Goal: Task Accomplishment & Management: Manage account settings

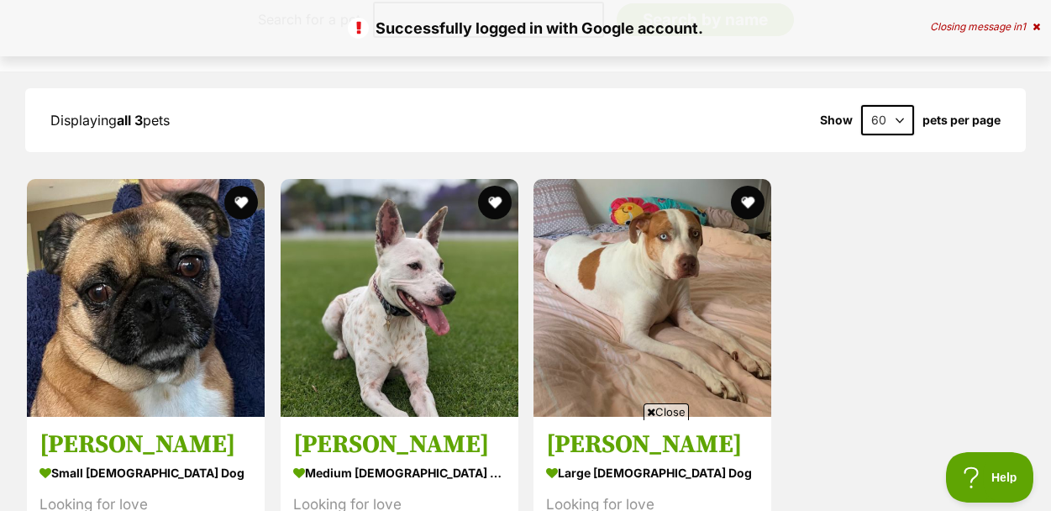
scroll to position [1587, 0]
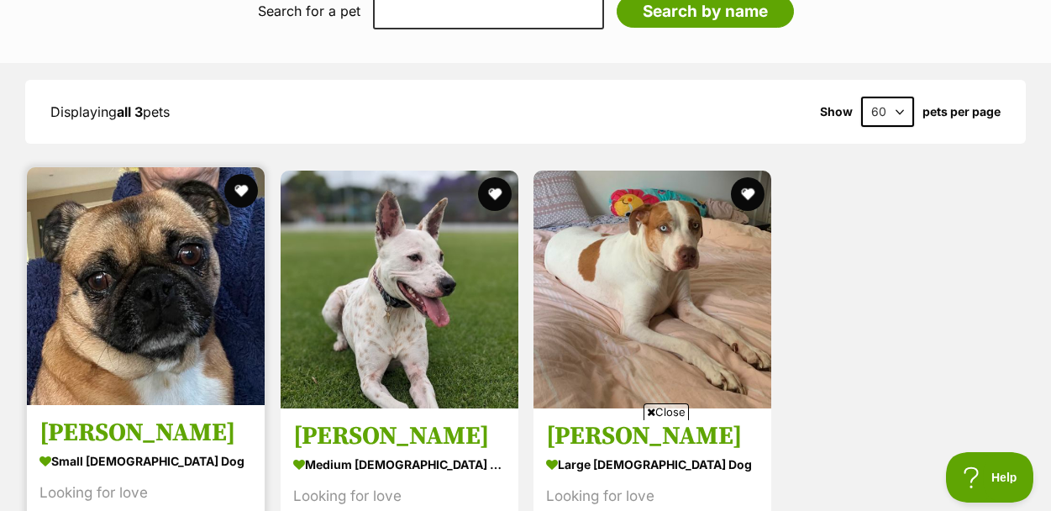
click at [134, 270] on img at bounding box center [146, 286] width 238 height 238
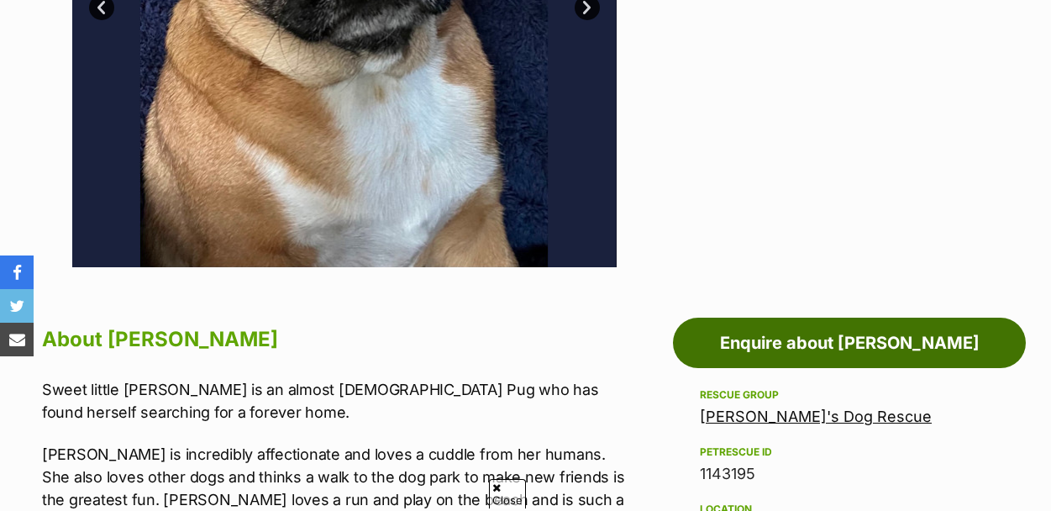
click at [754, 318] on link "Enquire about [PERSON_NAME]" at bounding box center [849, 343] width 353 height 50
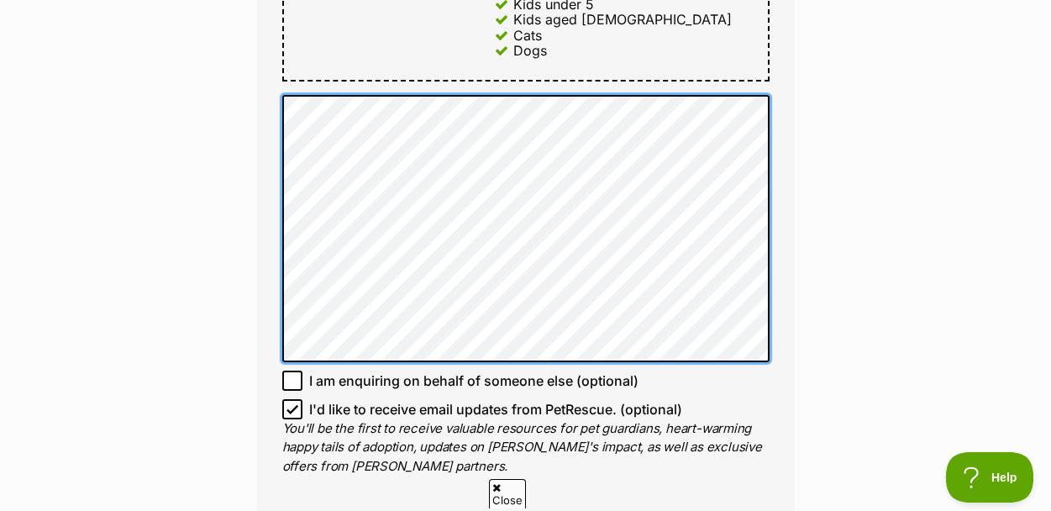
scroll to position [1182, 0]
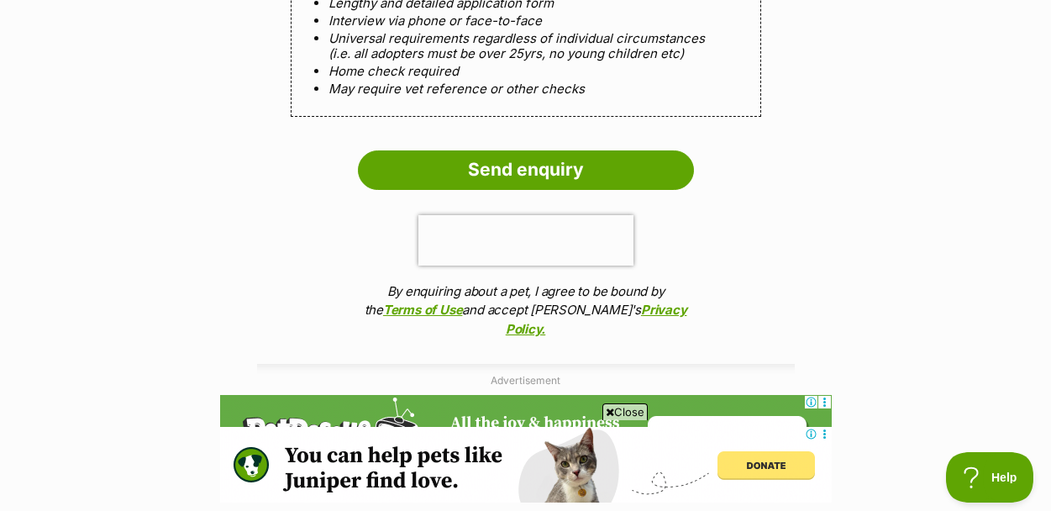
scroll to position [1930, 0]
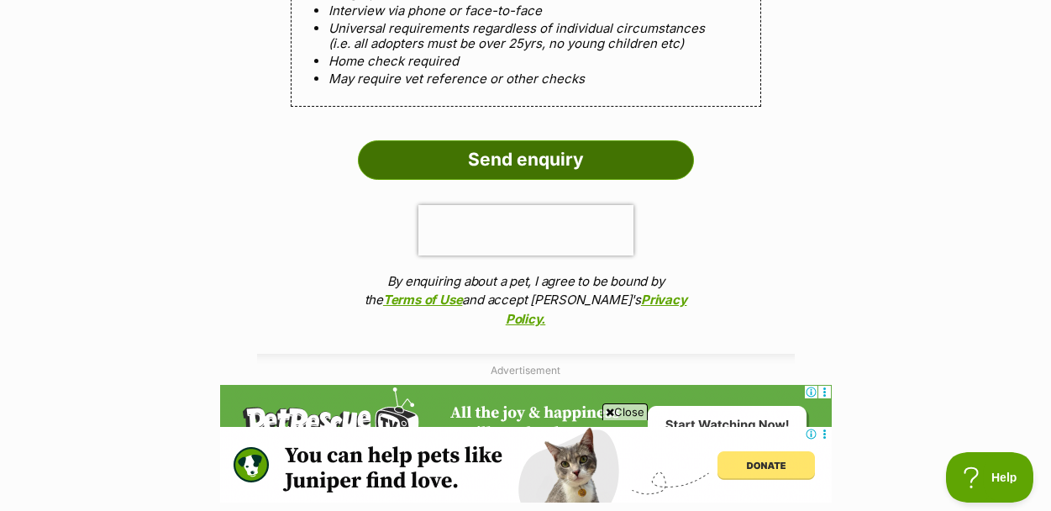
click at [466, 140] on input "Send enquiry" at bounding box center [526, 159] width 336 height 39
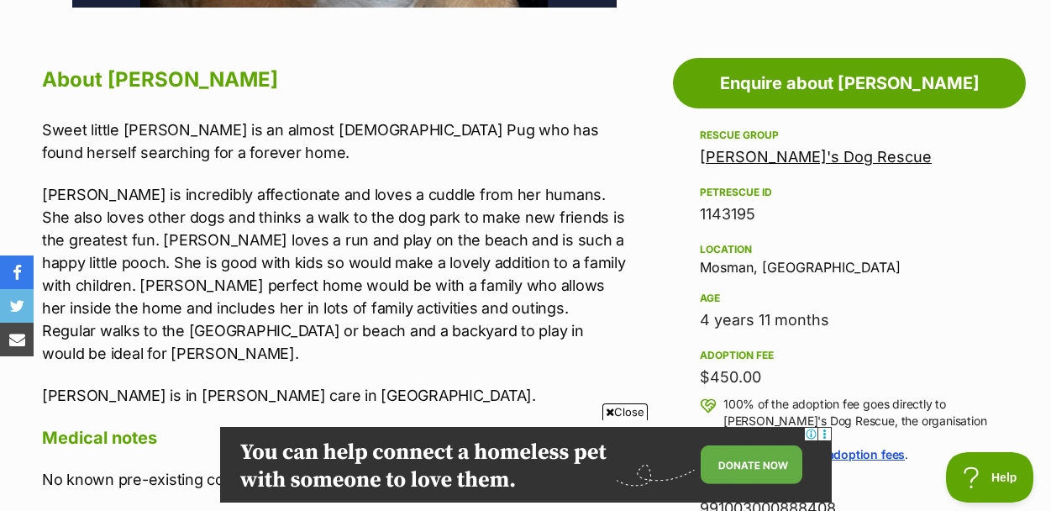
scroll to position [921, 0]
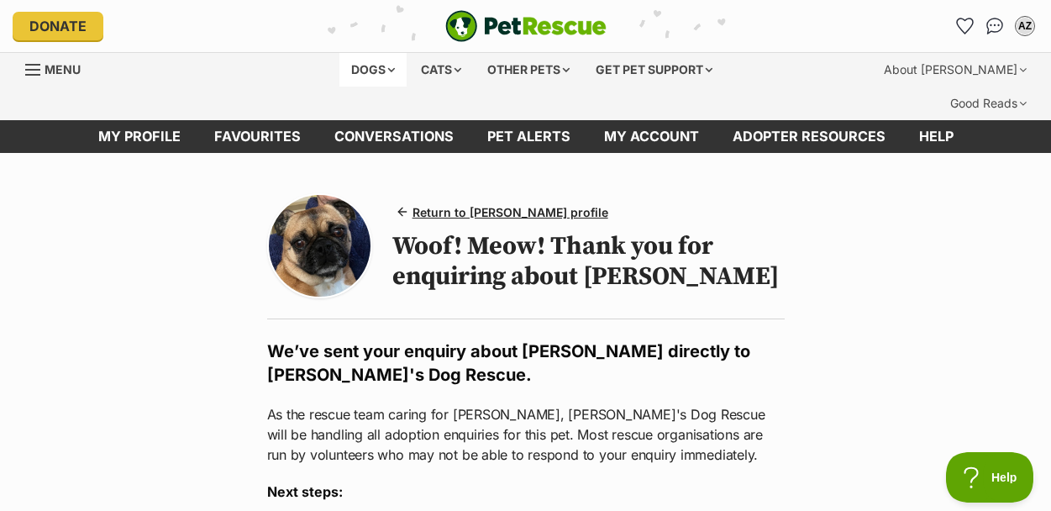
click at [368, 63] on div "Dogs" at bounding box center [373, 70] width 67 height 34
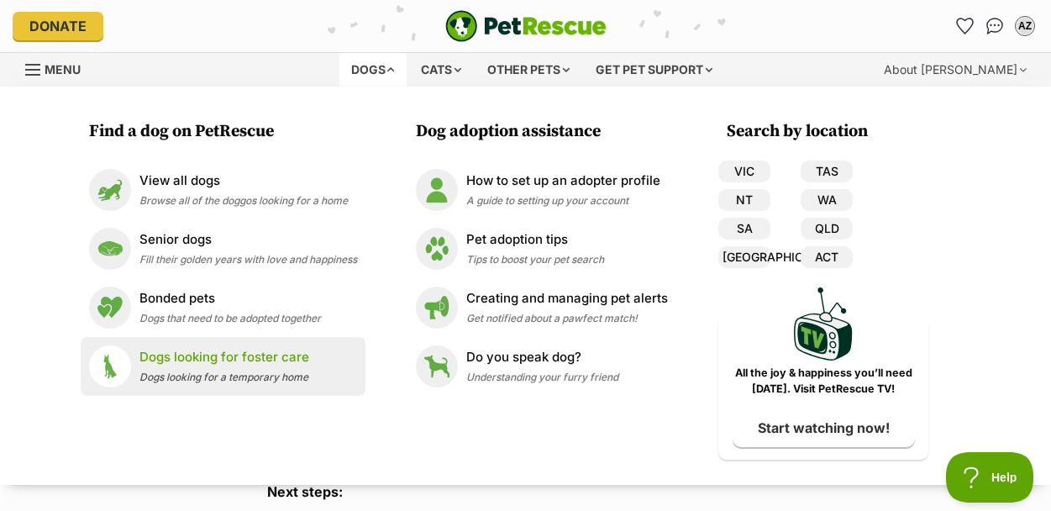
click at [190, 359] on p "Dogs looking for foster care" at bounding box center [225, 357] width 170 height 19
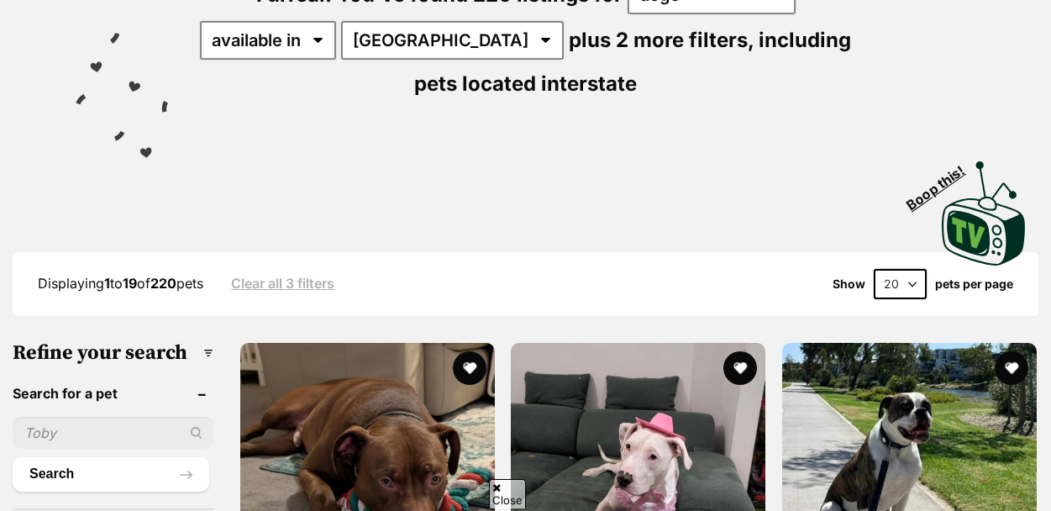
click at [117, 417] on input "text" at bounding box center [113, 433] width 201 height 32
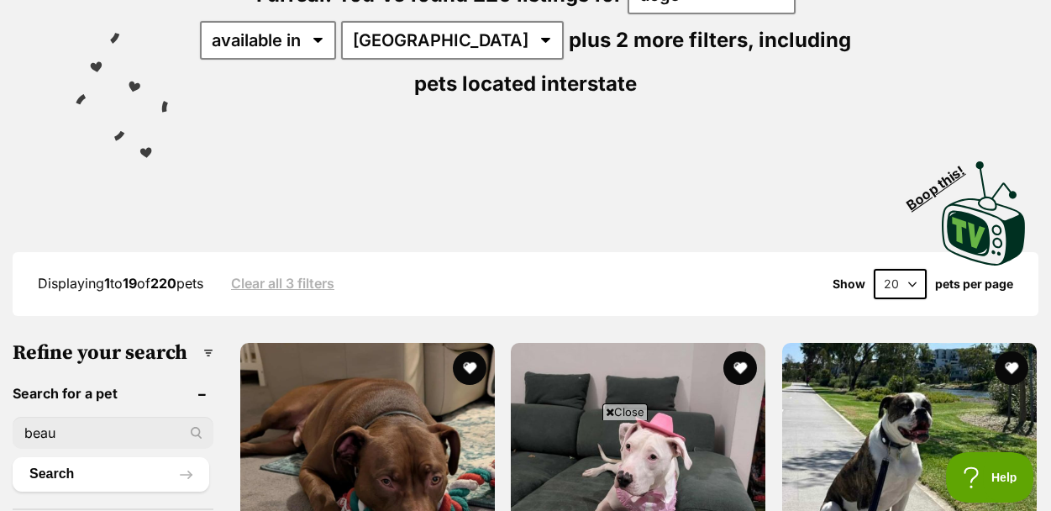
type input "beau"
click at [13, 457] on button "Search" at bounding box center [111, 474] width 197 height 34
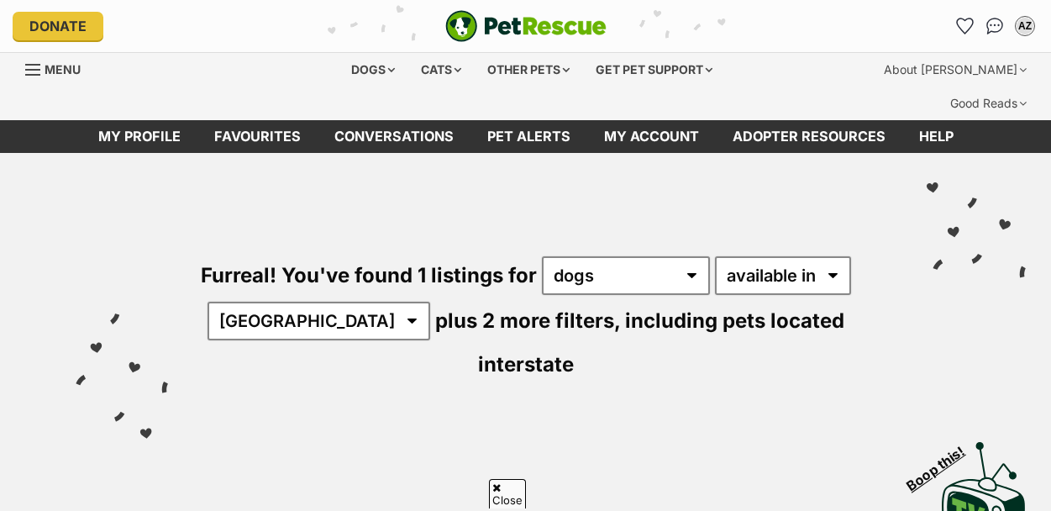
scroll to position [329, 0]
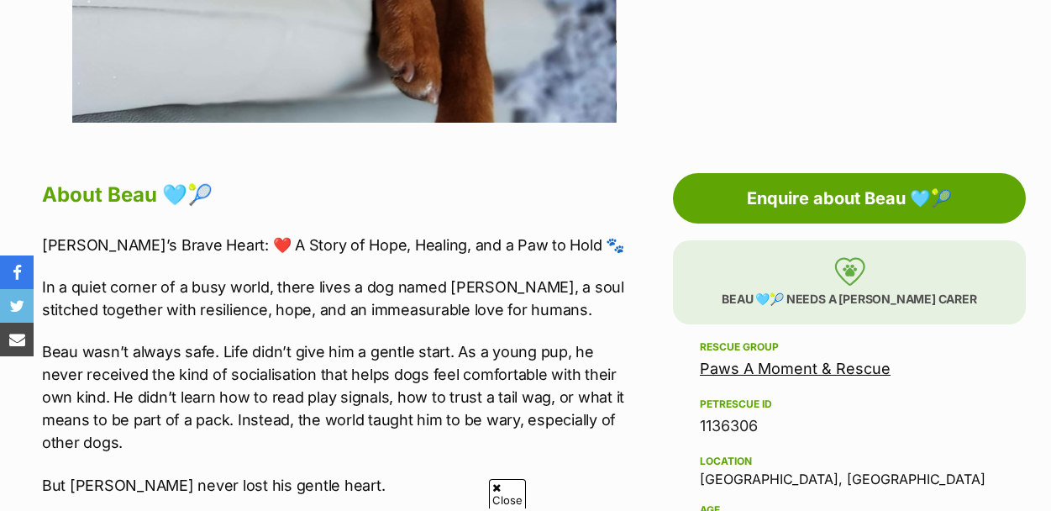
click at [833, 261] on p "Beau 🩵🎾 needs a foster carer" at bounding box center [849, 282] width 353 height 84
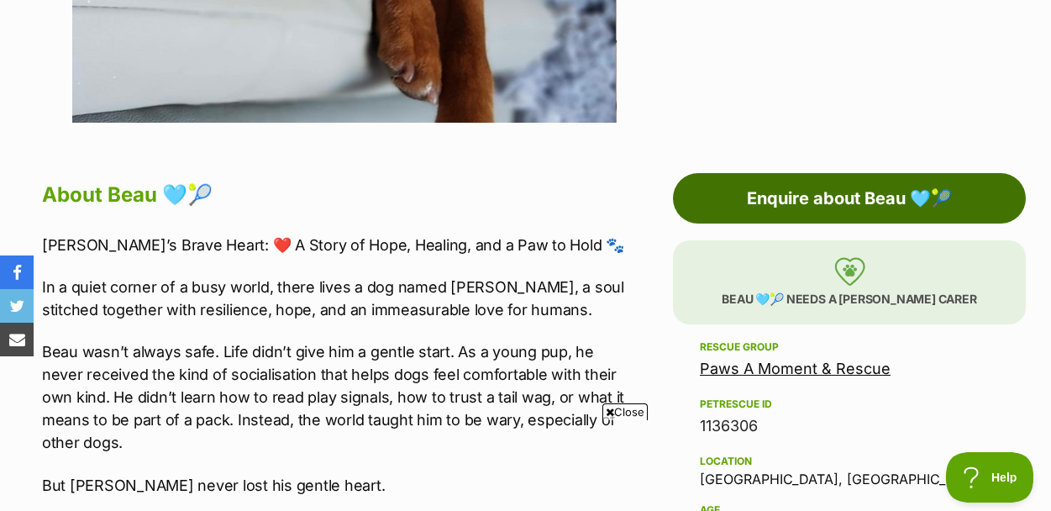
click at [850, 173] on link "Enquire about Beau 🩵🎾" at bounding box center [849, 198] width 353 height 50
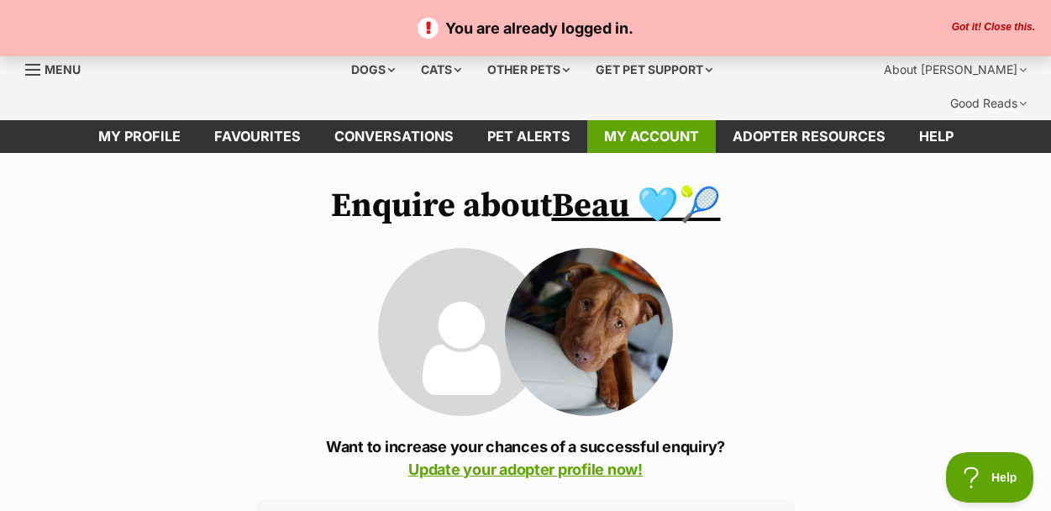
click at [679, 120] on link "My account" at bounding box center [651, 136] width 129 height 33
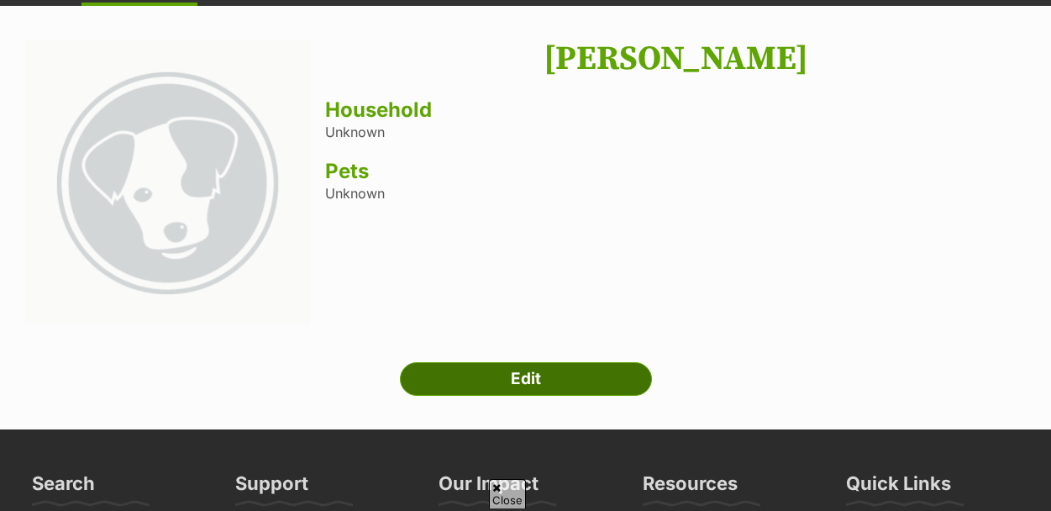
scroll to position [147, 0]
click at [467, 362] on link "Edit" at bounding box center [526, 379] width 252 height 34
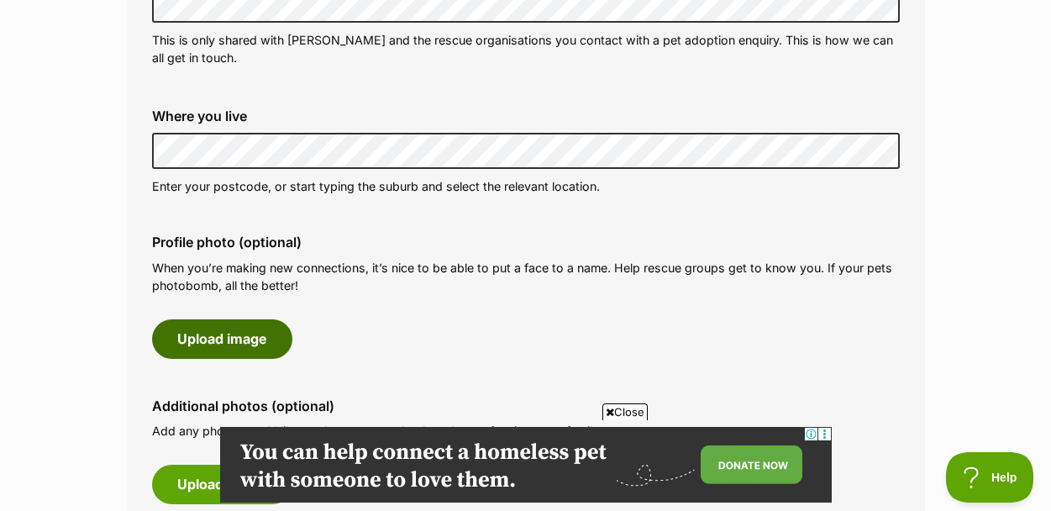
click at [219, 319] on button "Upload image" at bounding box center [222, 338] width 140 height 39
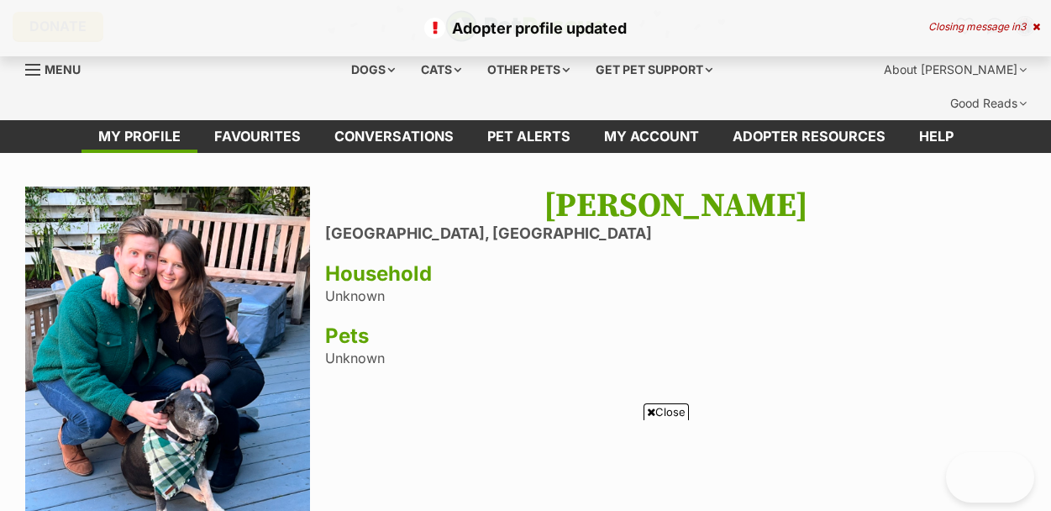
scroll to position [206, 0]
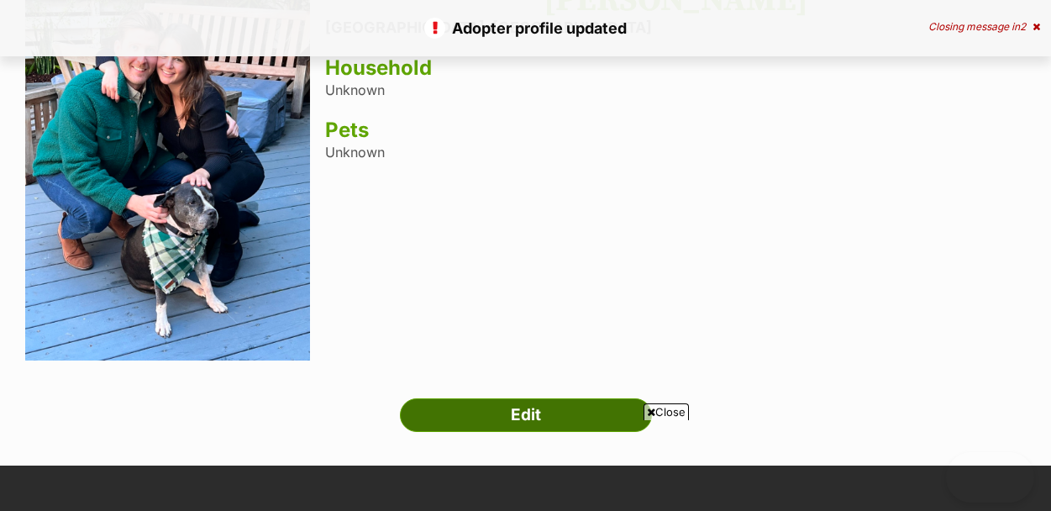
click at [508, 398] on link "Edit" at bounding box center [526, 415] width 252 height 34
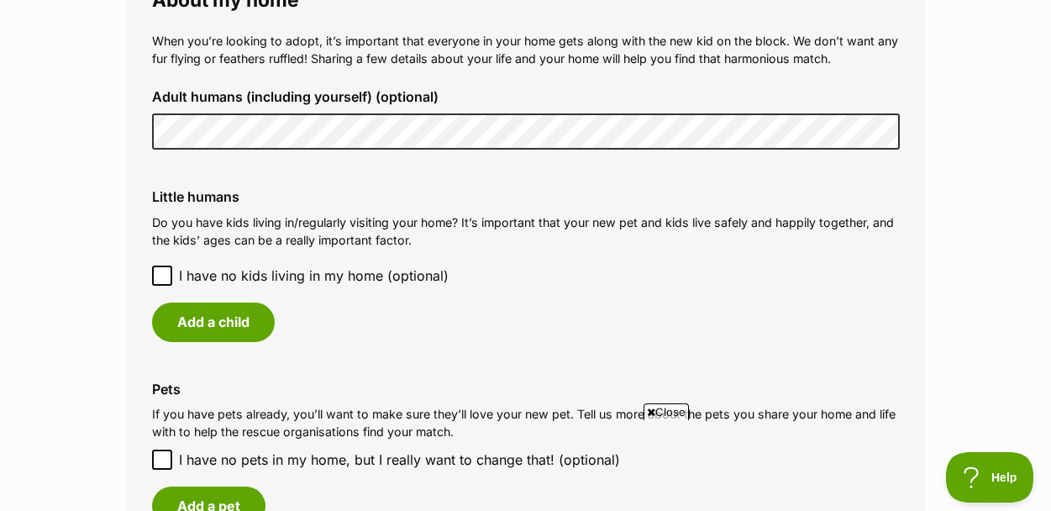
scroll to position [1550, 0]
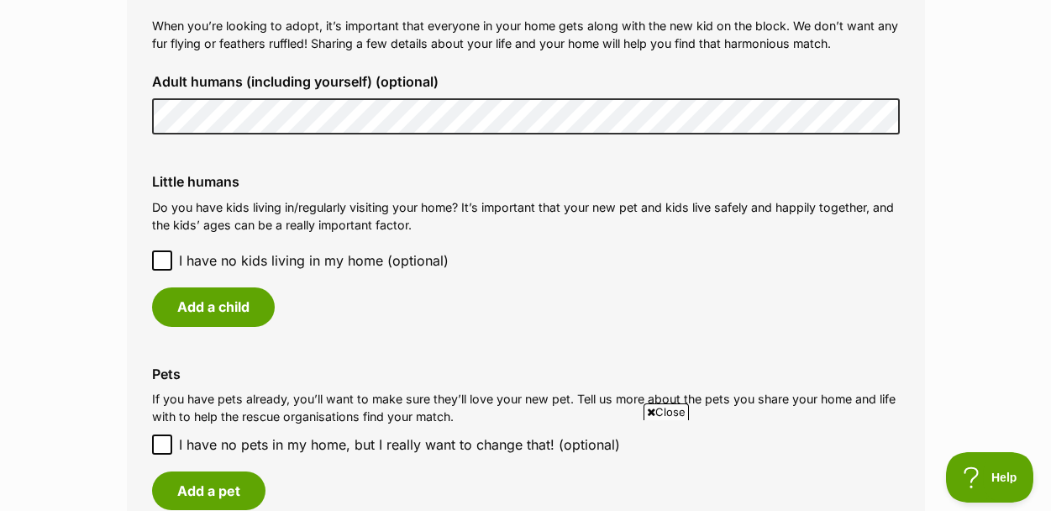
click at [165, 255] on icon at bounding box center [162, 261] width 12 height 12
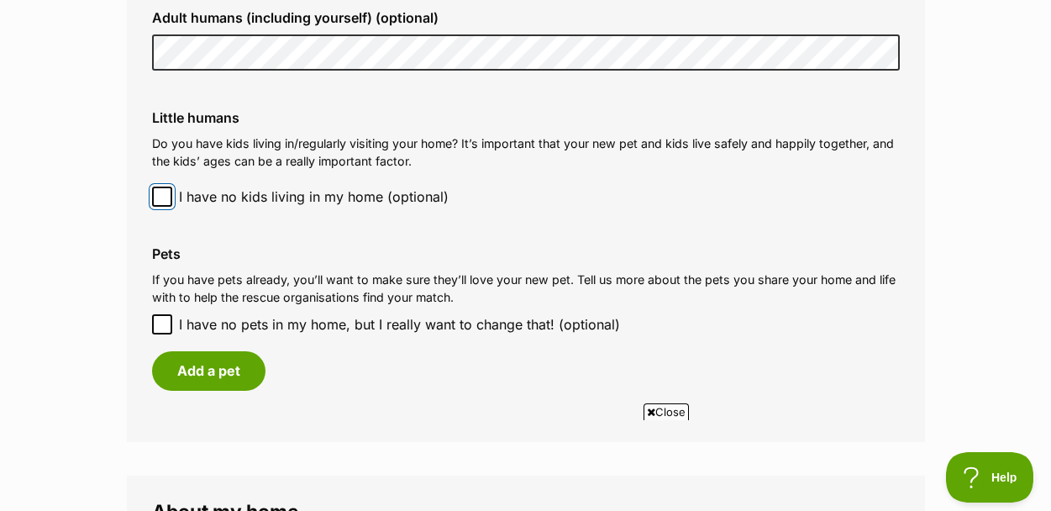
scroll to position [1619, 0]
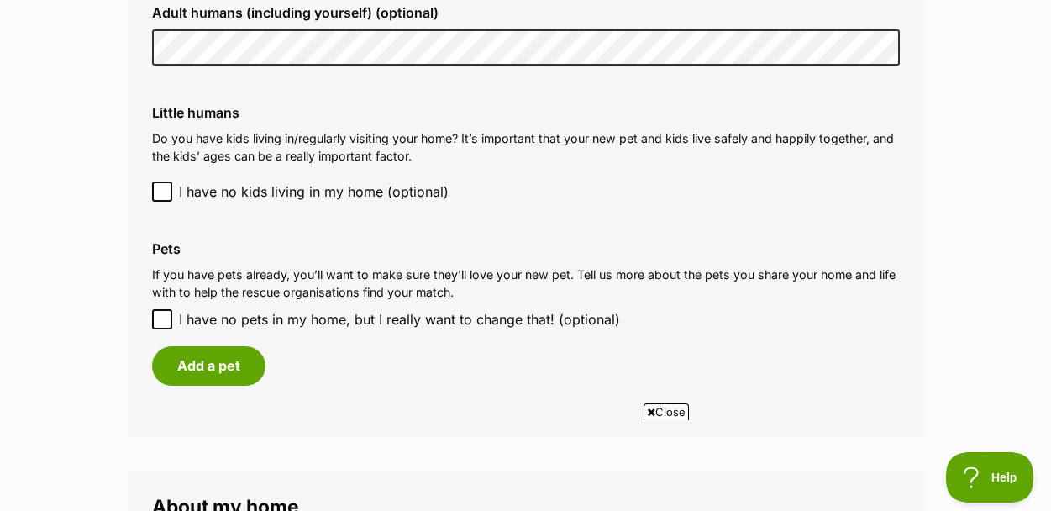
click at [166, 313] on icon at bounding box center [162, 319] width 12 height 12
click at [166, 309] on input "I have no pets in my home, but I really want to change that! (optional)" at bounding box center [162, 319] width 20 height 20
checkbox input "true"
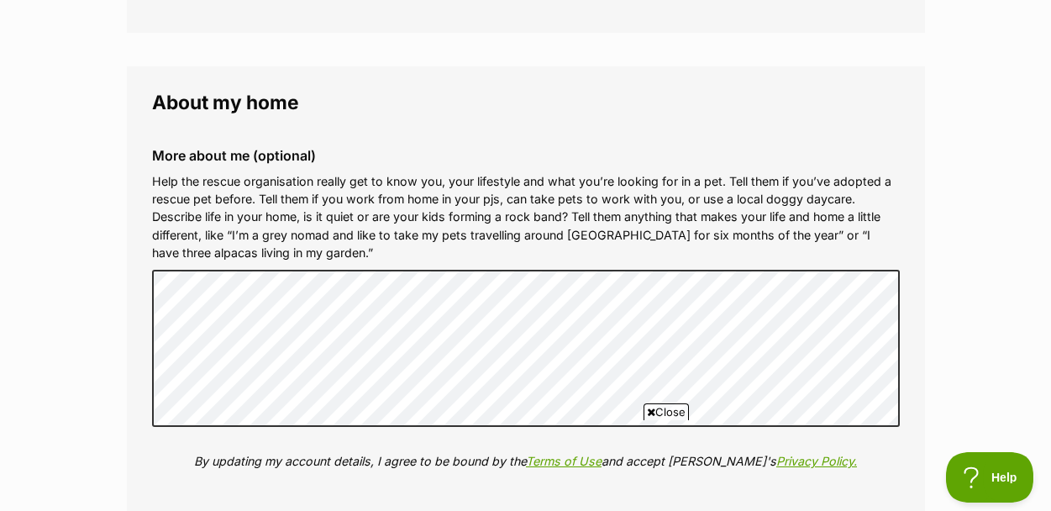
scroll to position [1977, 0]
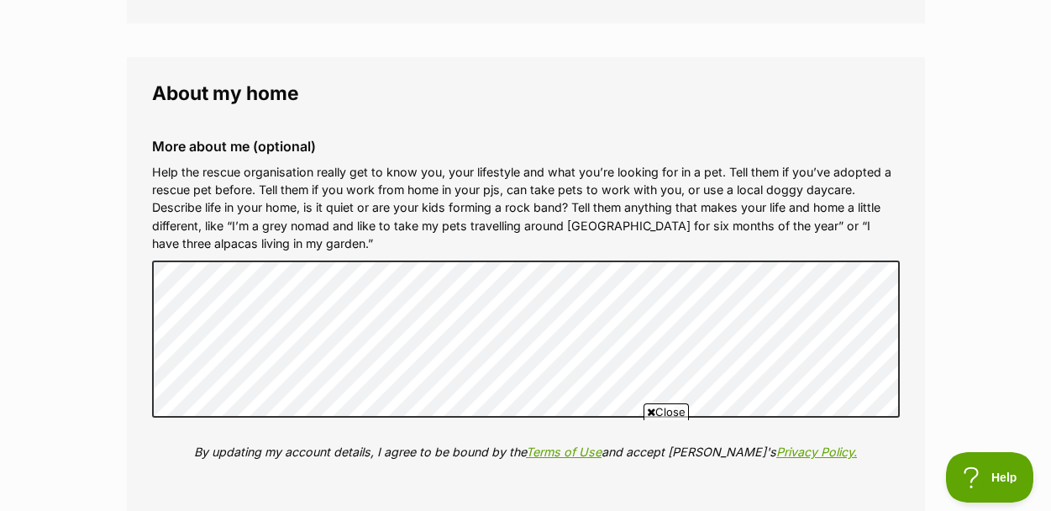
click at [295, 240] on div "More about me (optional) Help the rescue organisation really get to know you, y…" at bounding box center [526, 312] width 775 height 374
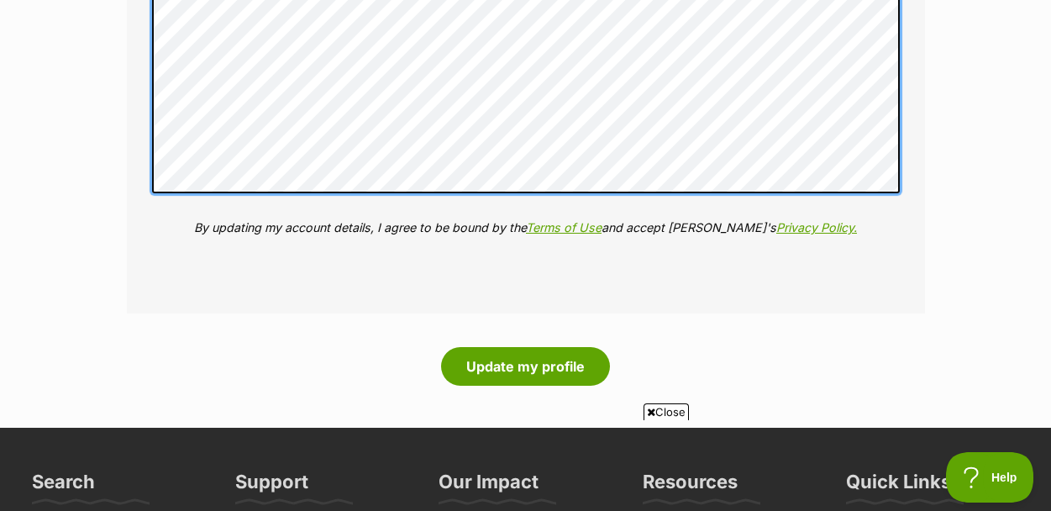
scroll to position [2324, 0]
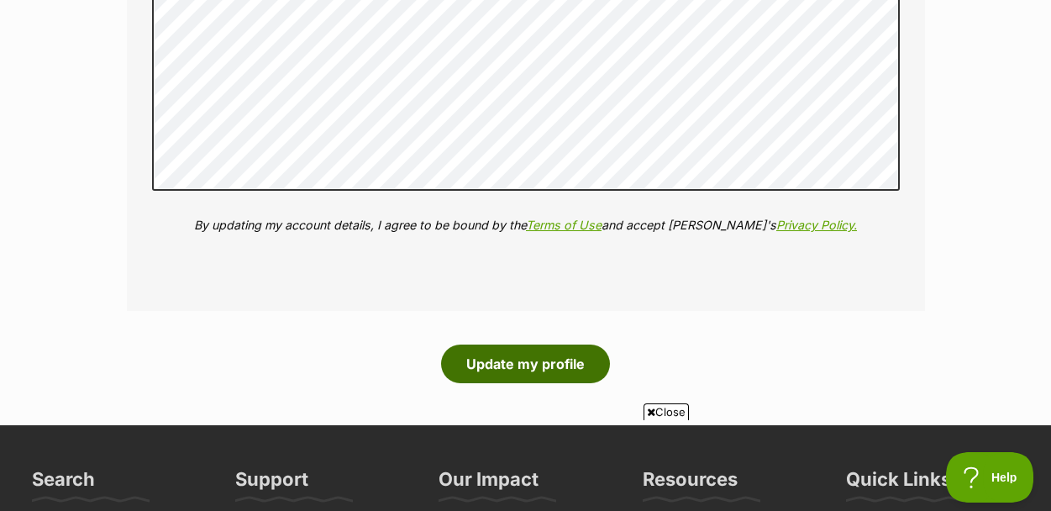
click at [483, 345] on button "Update my profile" at bounding box center [525, 364] width 169 height 39
